Goal: Task Accomplishment & Management: Manage account settings

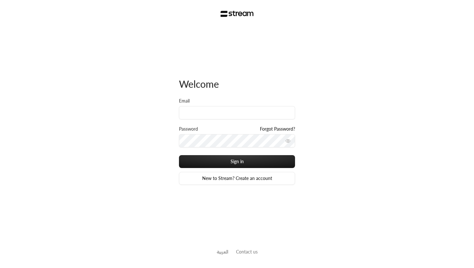
type input "[EMAIL_ADDRESS][DOMAIN_NAME]"
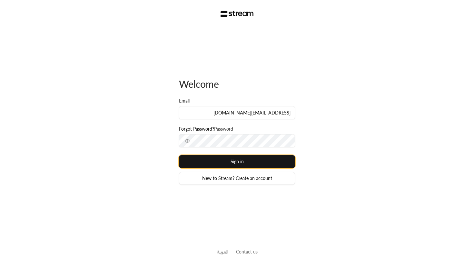
click at [255, 156] on button "Sign in" at bounding box center [237, 161] width 116 height 13
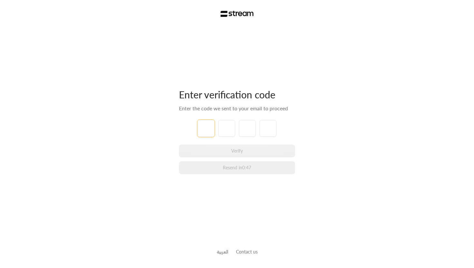
type input "5"
type input "2"
type input "1"
type input "5"
